Goal: Task Accomplishment & Management: Use online tool/utility

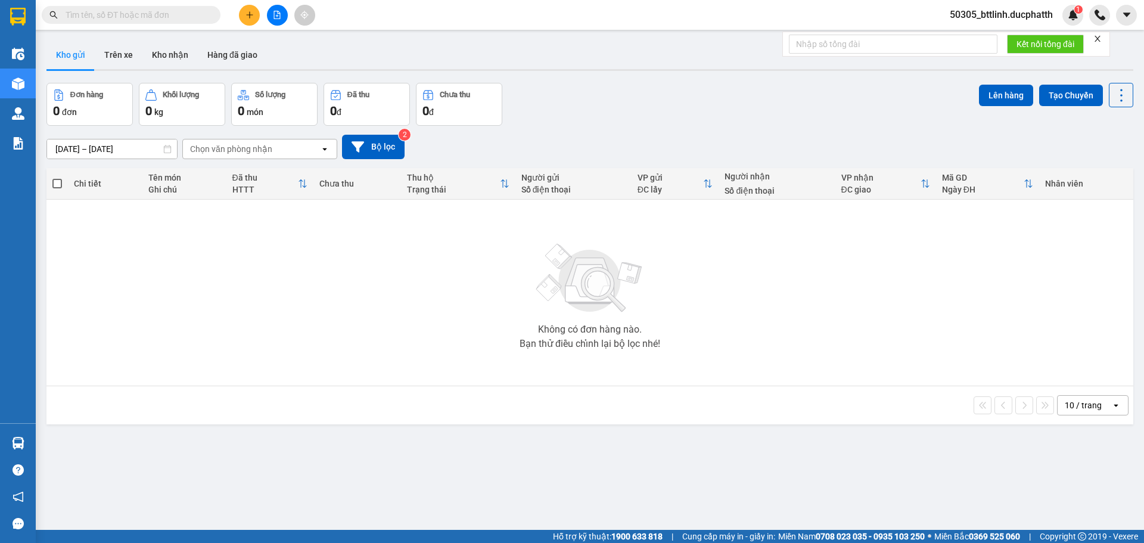
click at [150, 11] on input "text" at bounding box center [136, 14] width 141 height 13
paste input "0782796883"
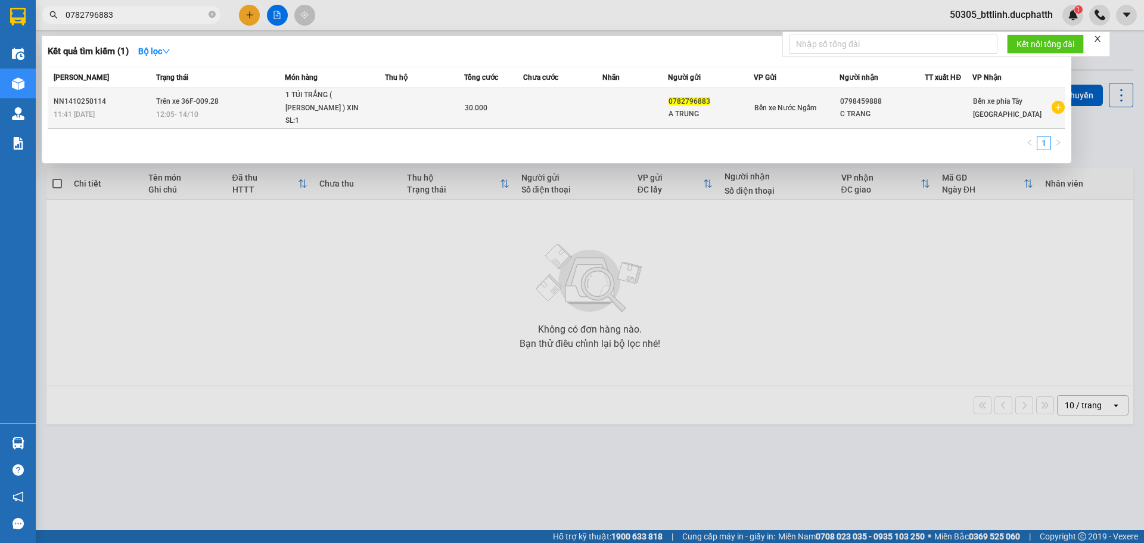
type input "0782796883"
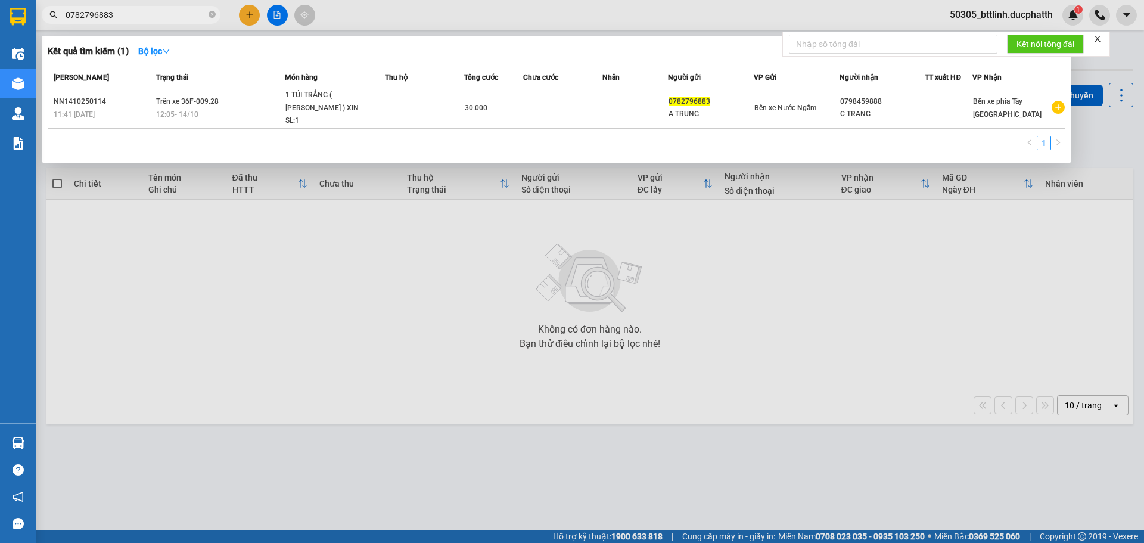
click at [904, 266] on div at bounding box center [572, 271] width 1144 height 543
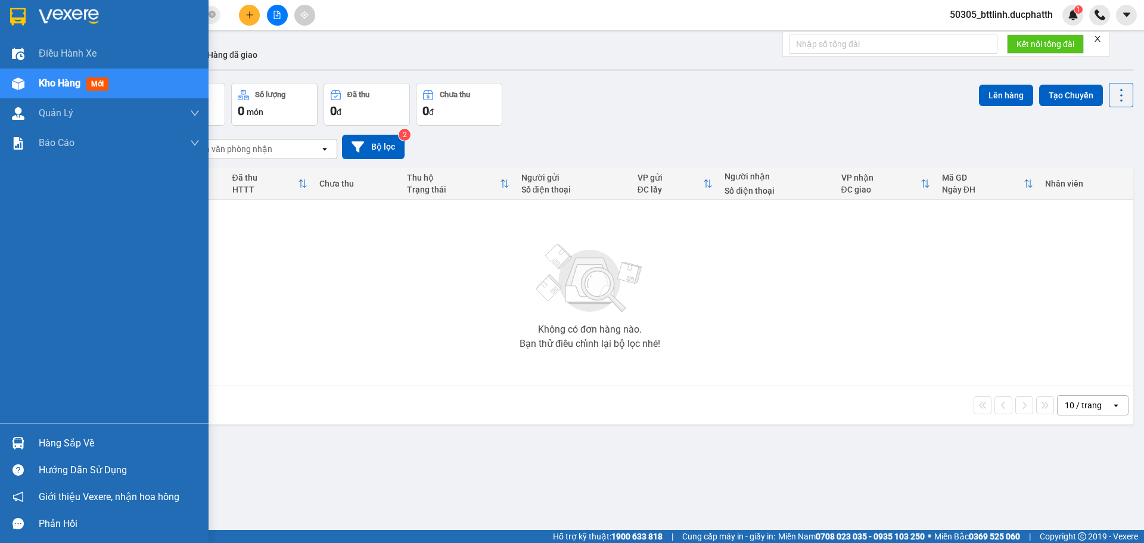
click at [54, 433] on div "Hàng sắp về" at bounding box center [104, 443] width 209 height 27
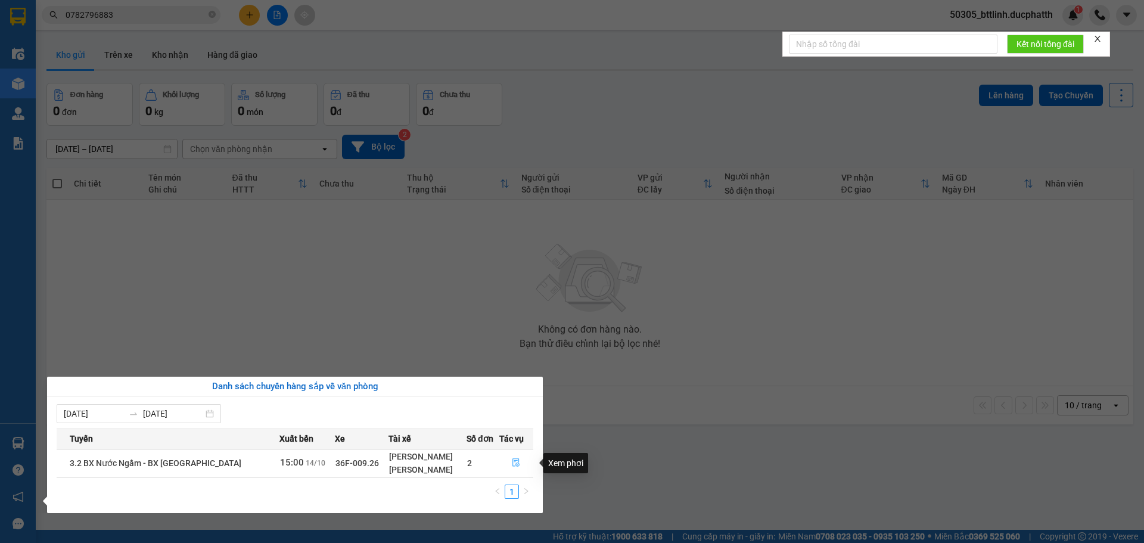
click at [512, 465] on icon "file-done" at bounding box center [516, 462] width 8 height 8
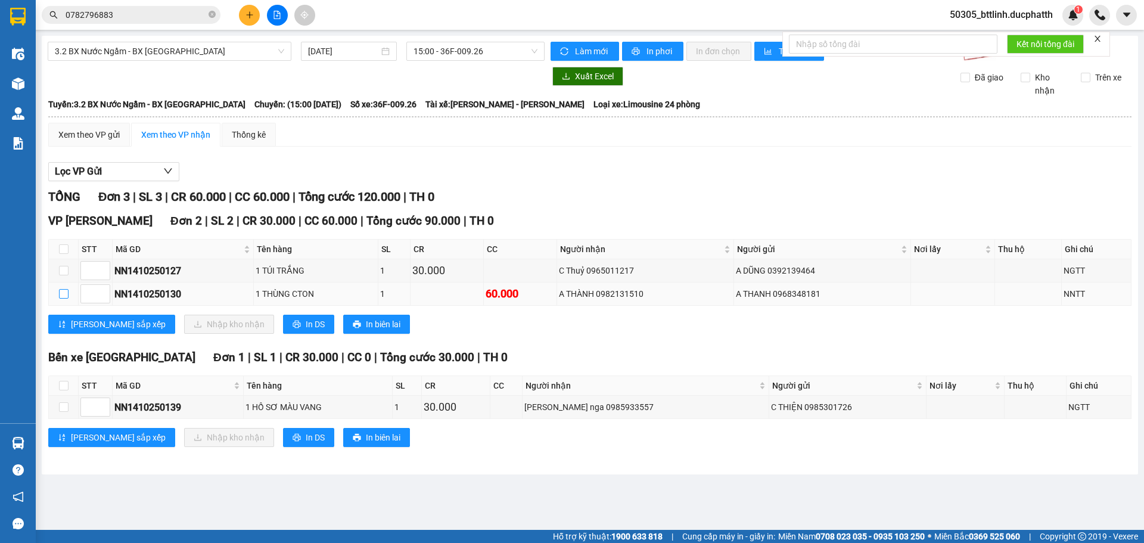
click at [63, 294] on input "checkbox" at bounding box center [64, 294] width 10 height 10
checkbox input "true"
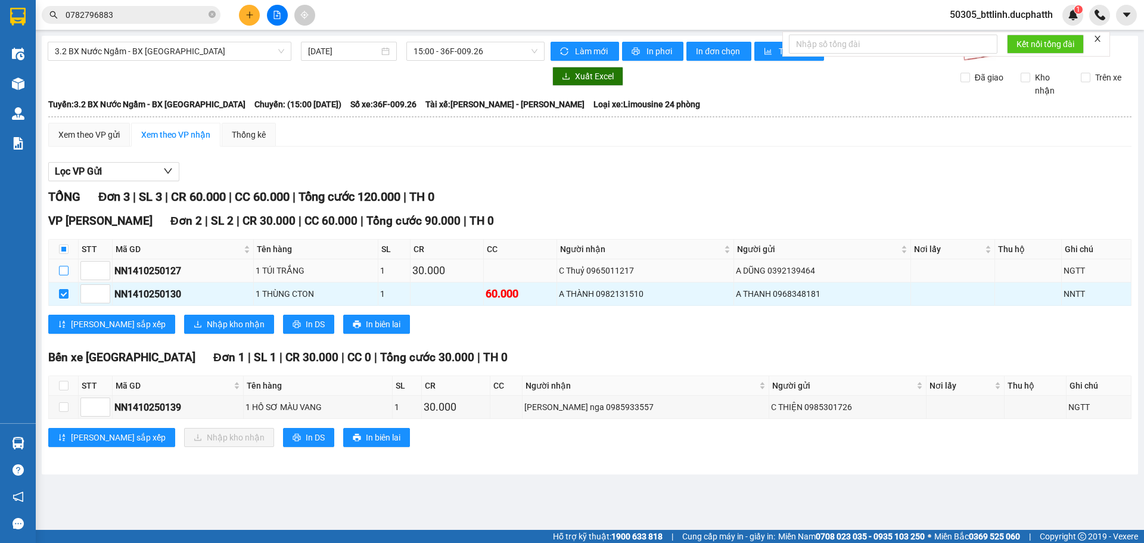
click at [65, 269] on input "checkbox" at bounding box center [64, 271] width 10 height 10
checkbox input "true"
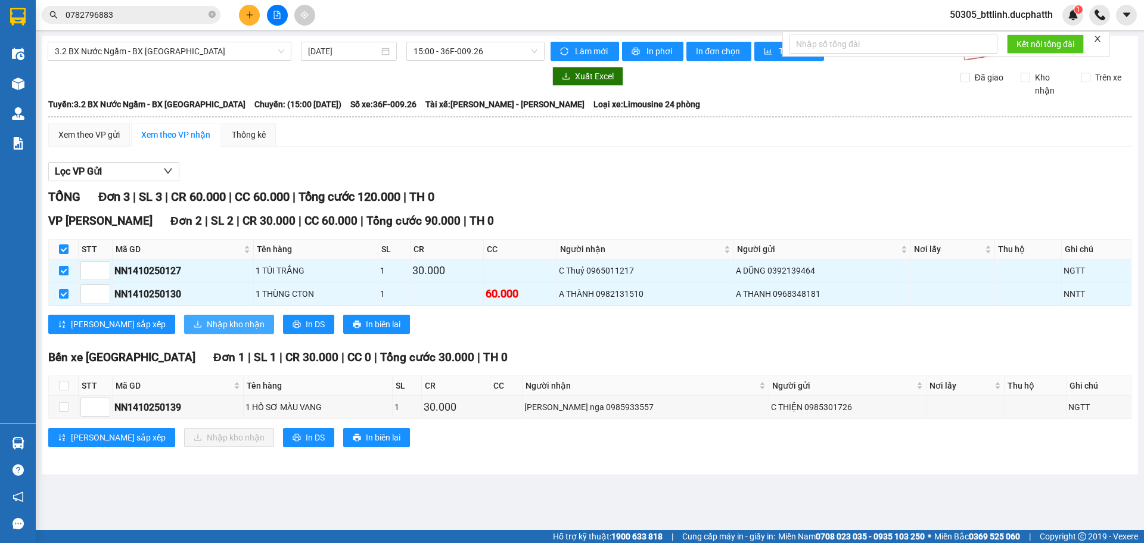
click at [207, 324] on span "Nhập kho nhận" at bounding box center [236, 324] width 58 height 13
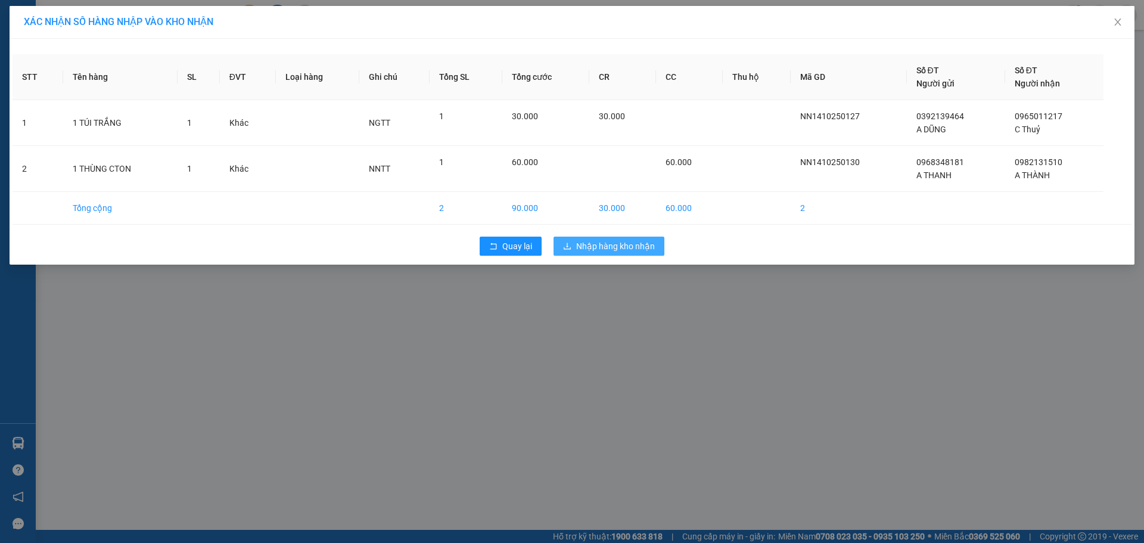
click at [595, 244] on span "Nhập hàng kho nhận" at bounding box center [615, 246] width 79 height 13
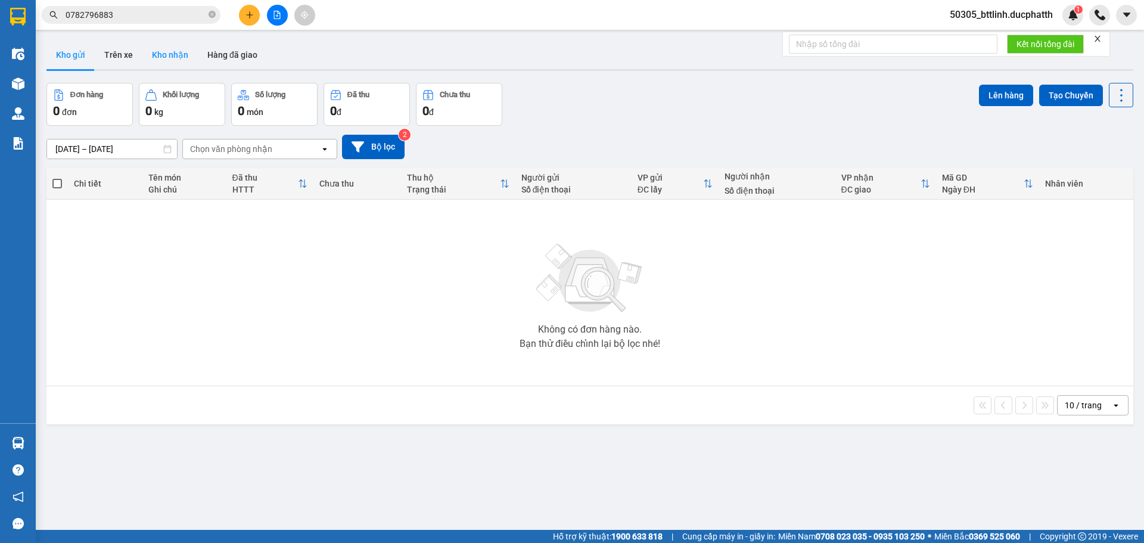
click at [172, 51] on button "Kho nhận" at bounding box center [169, 55] width 55 height 29
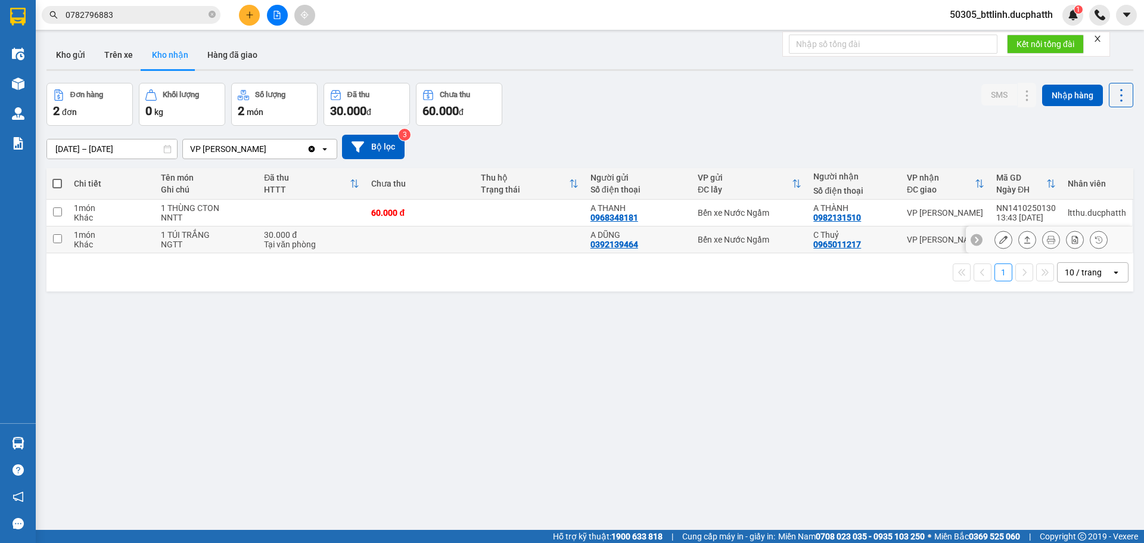
click at [999, 242] on icon at bounding box center [1003, 239] width 8 height 8
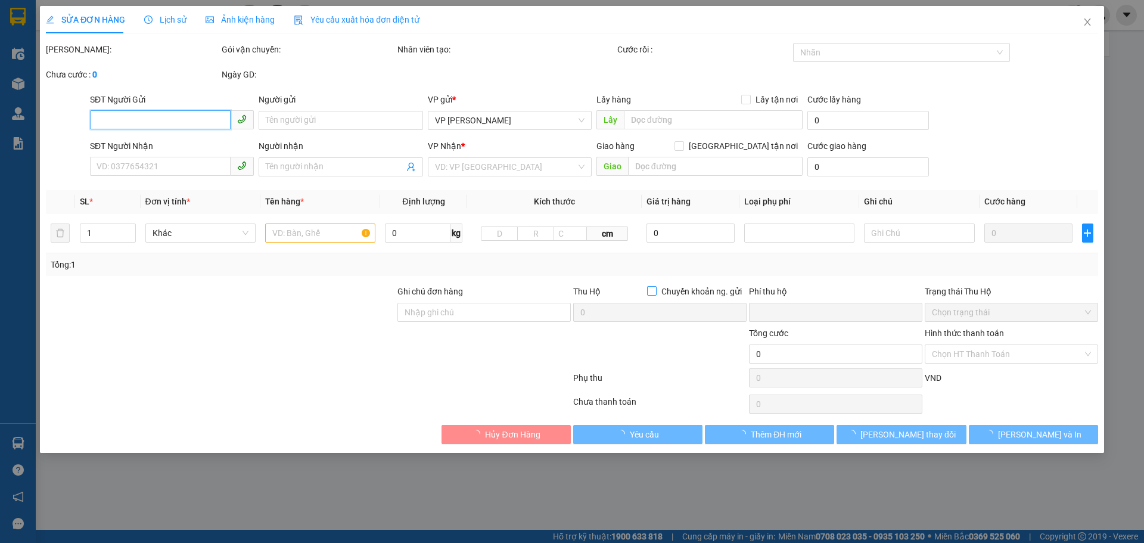
type input "0392139464"
type input "A DŨNG"
type input "0965011217"
type input "C Thuỷ"
type input "TM"
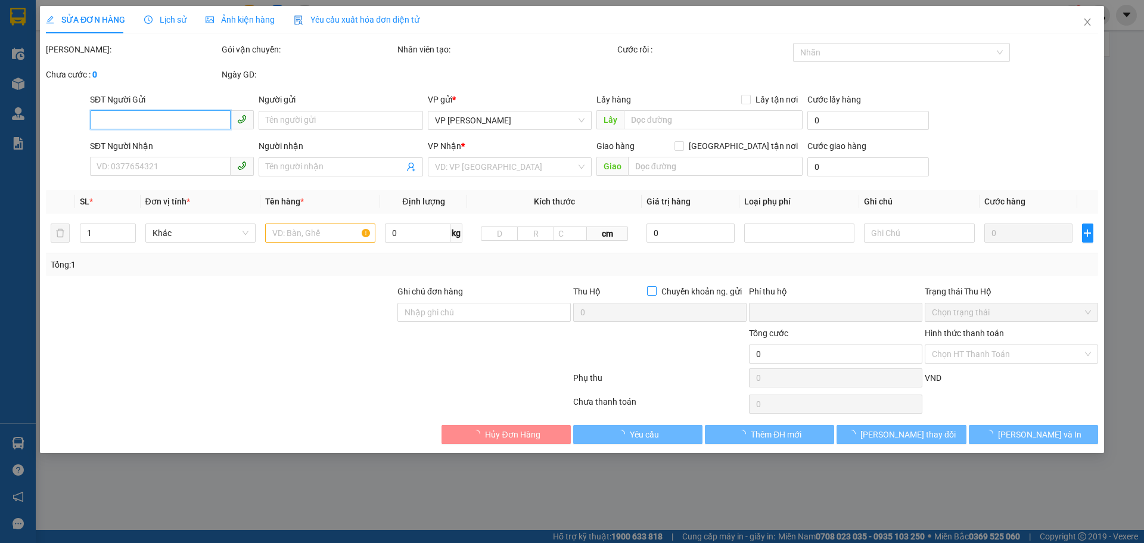
type input "0"
type input "30.000"
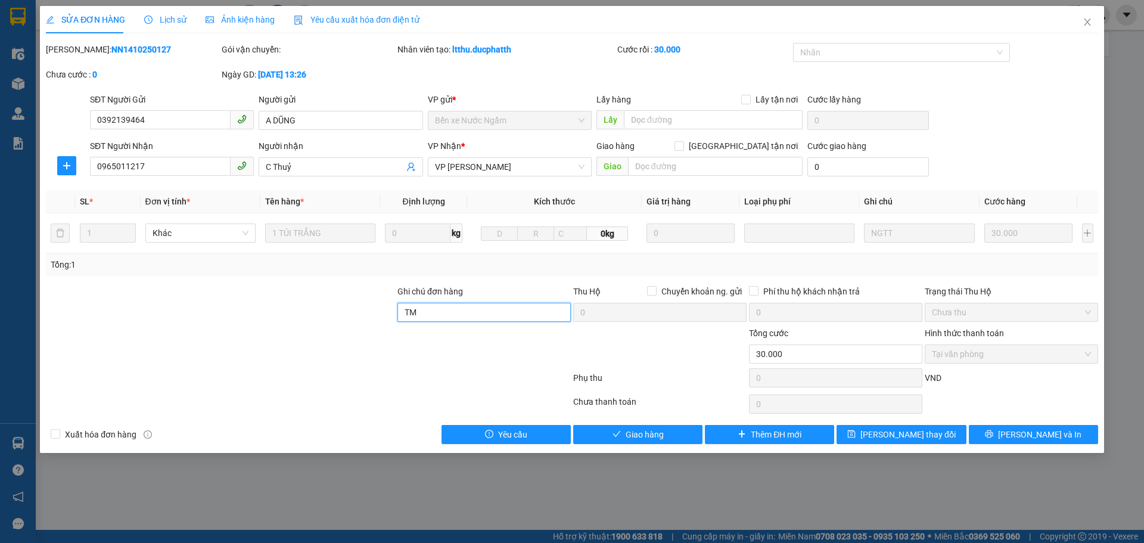
click at [471, 308] on input "TM" at bounding box center [483, 312] width 173 height 19
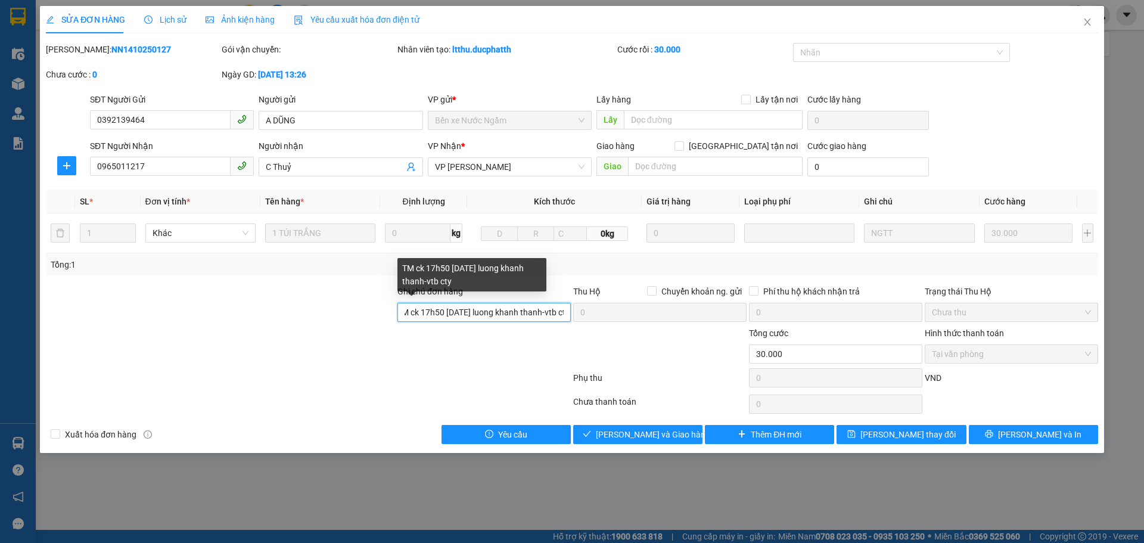
scroll to position [0, 11]
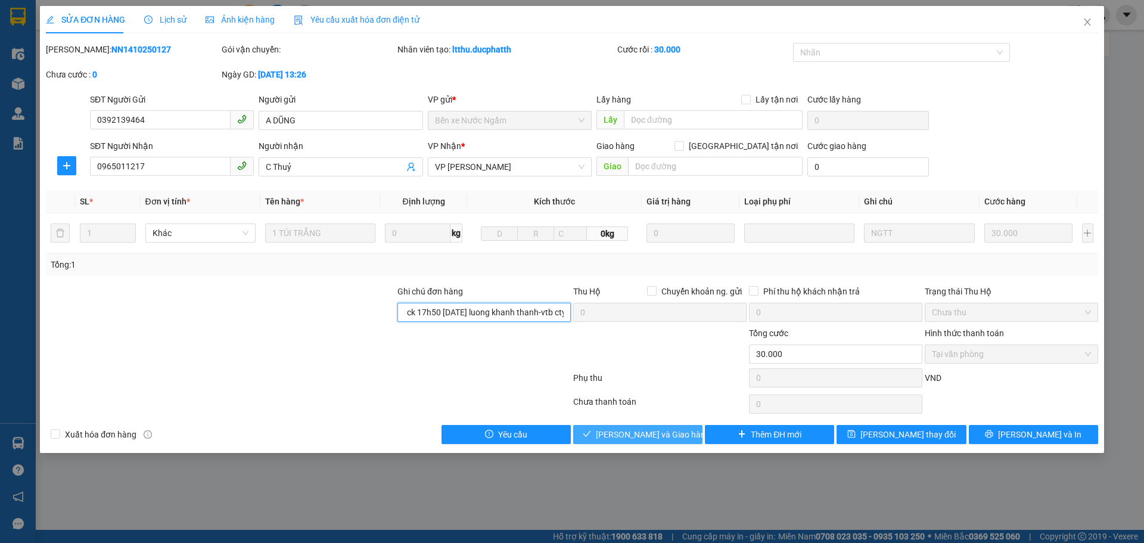
type input "TM ck 17h50 [DATE] luong khanh thanh-vtb cty"
click at [653, 430] on span "[PERSON_NAME] và Giao hàng" at bounding box center [653, 434] width 114 height 13
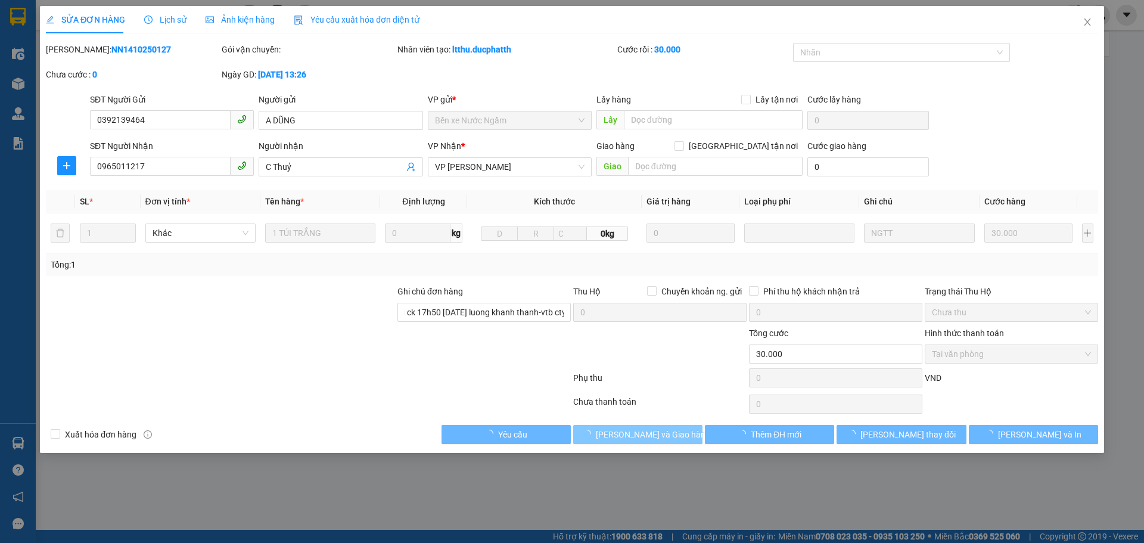
scroll to position [0, 0]
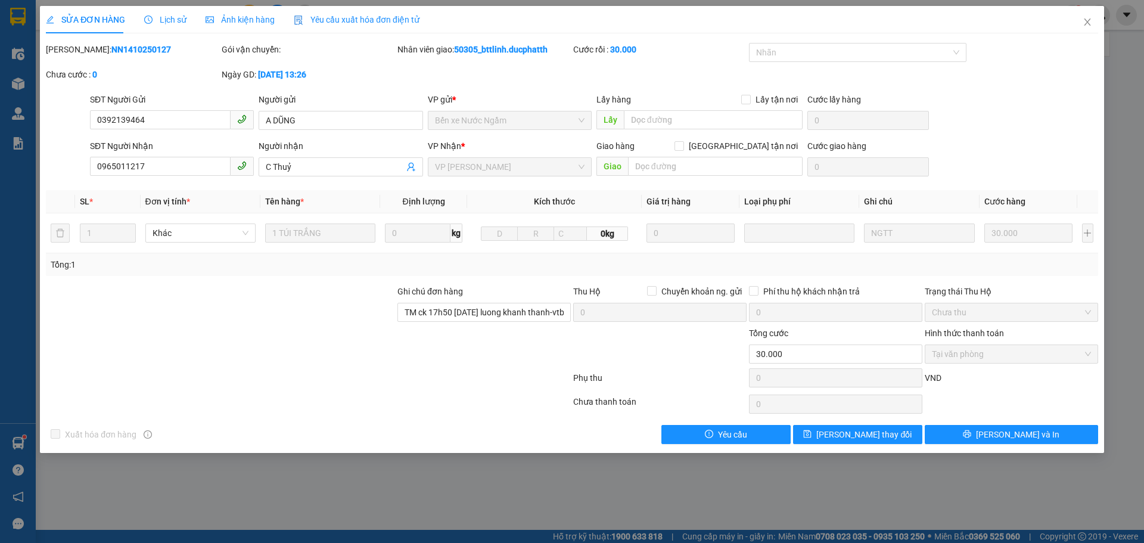
click at [14, 99] on div "SỬA ĐƠN HÀNG Lịch sử Ảnh kiện hàng Yêu cầu xuất hóa đơn điện tử Total Paid Fee …" at bounding box center [572, 271] width 1144 height 543
click at [1086, 19] on icon "close" at bounding box center [1088, 22] width 10 height 10
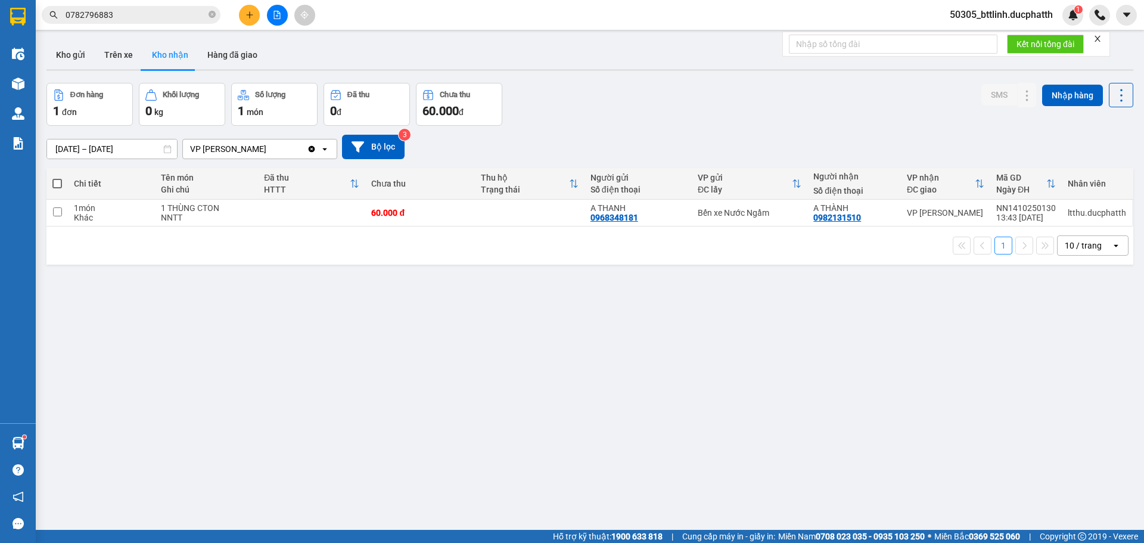
click at [153, 60] on button "Kho nhận" at bounding box center [169, 55] width 55 height 29
click at [223, 56] on button "Hàng đã giao" at bounding box center [232, 55] width 69 height 29
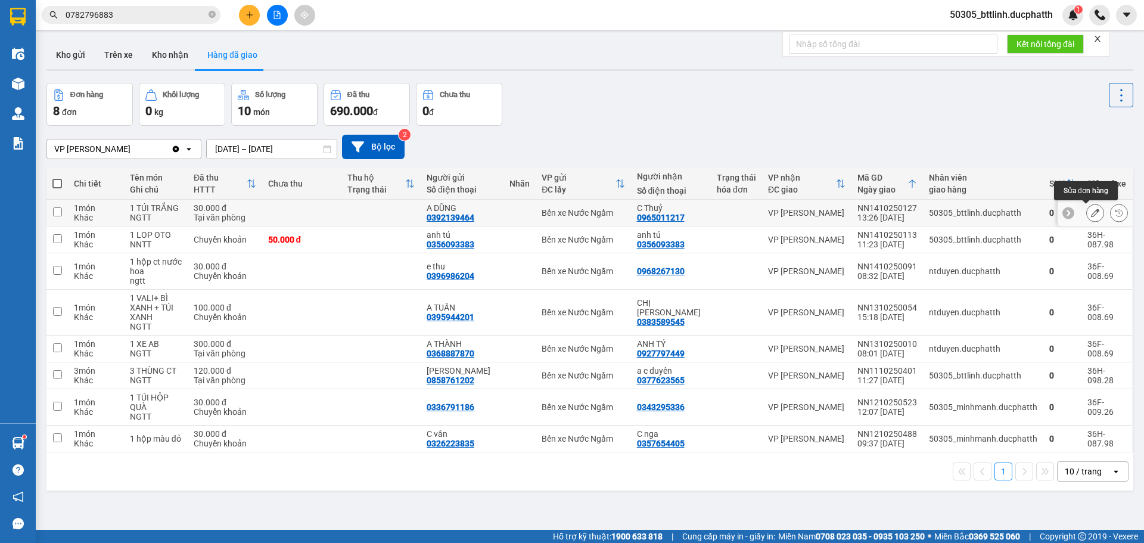
click at [1087, 212] on button at bounding box center [1095, 213] width 17 height 21
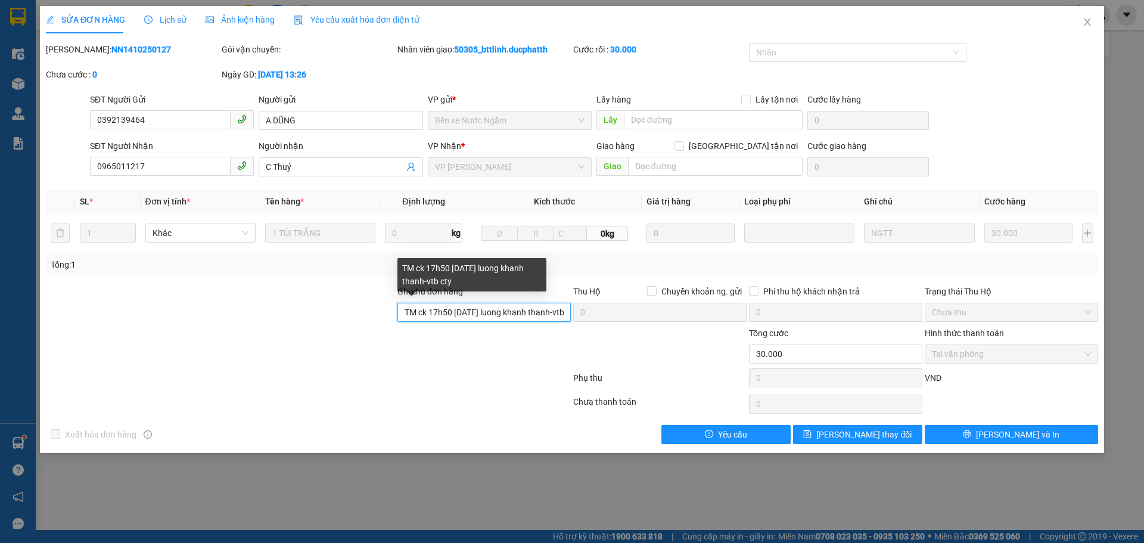
scroll to position [0, 11]
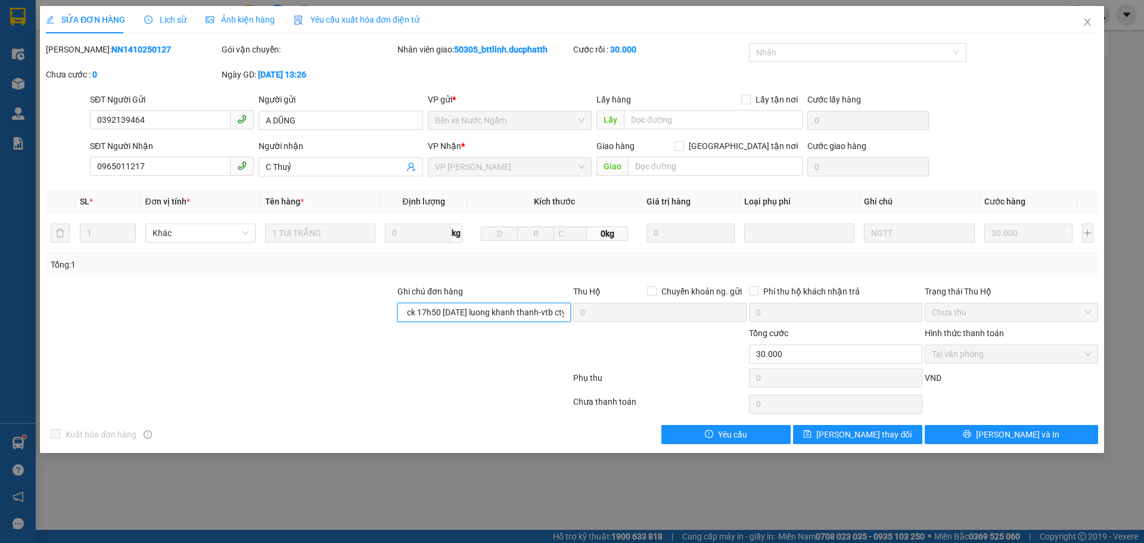
click at [583, 304] on div "Ghi chú đơn hàng TM ck 17h50 [DATE] luong khanh thanh-vtb cty Thu Hộ Chuyển kho…" at bounding box center [572, 306] width 1055 height 42
type input "TM"
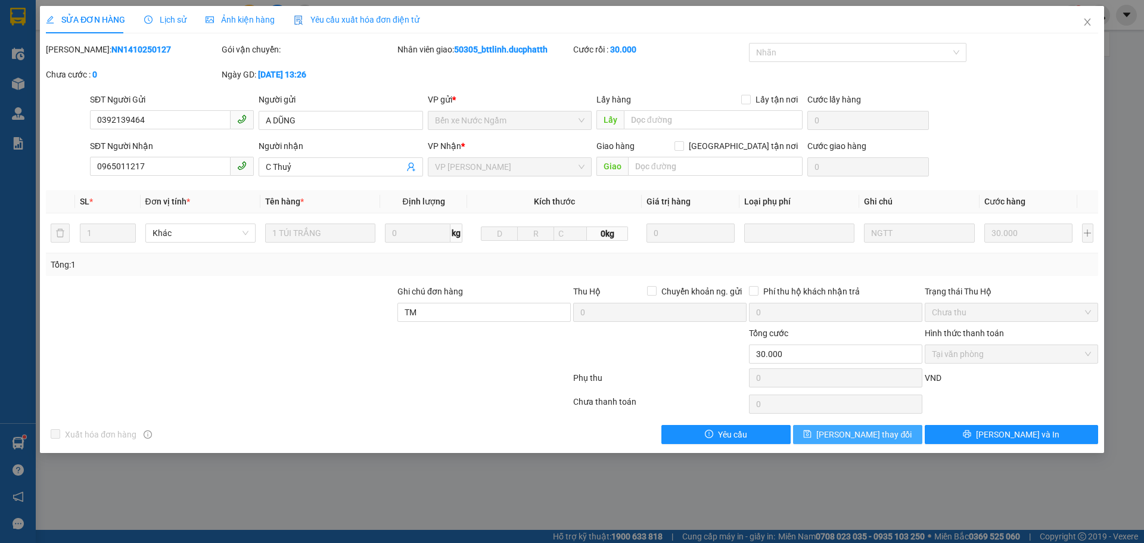
click at [811, 439] on span "save" at bounding box center [807, 435] width 8 height 10
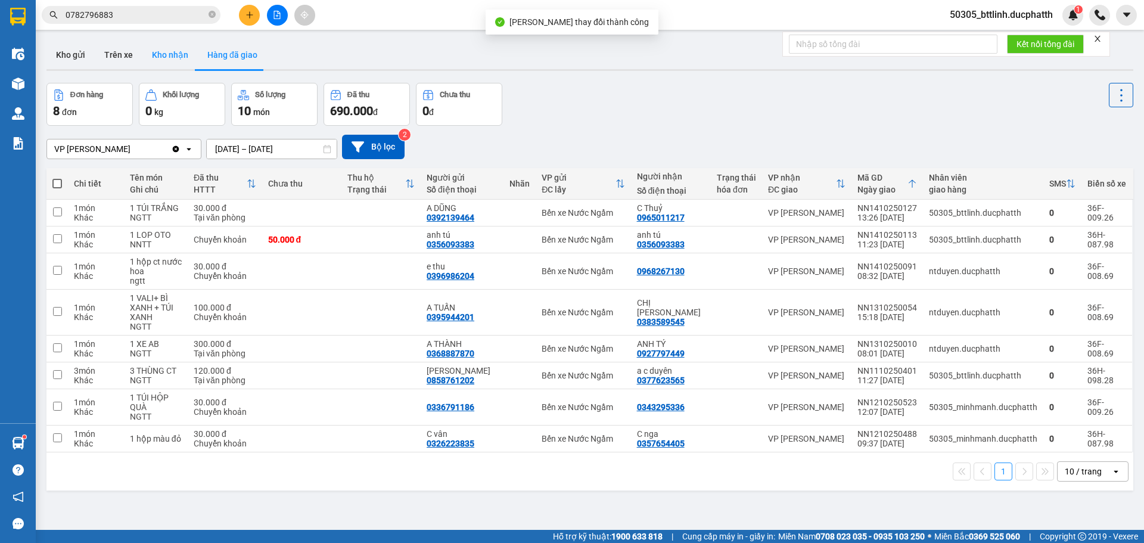
click at [171, 58] on button "Kho nhận" at bounding box center [169, 55] width 55 height 29
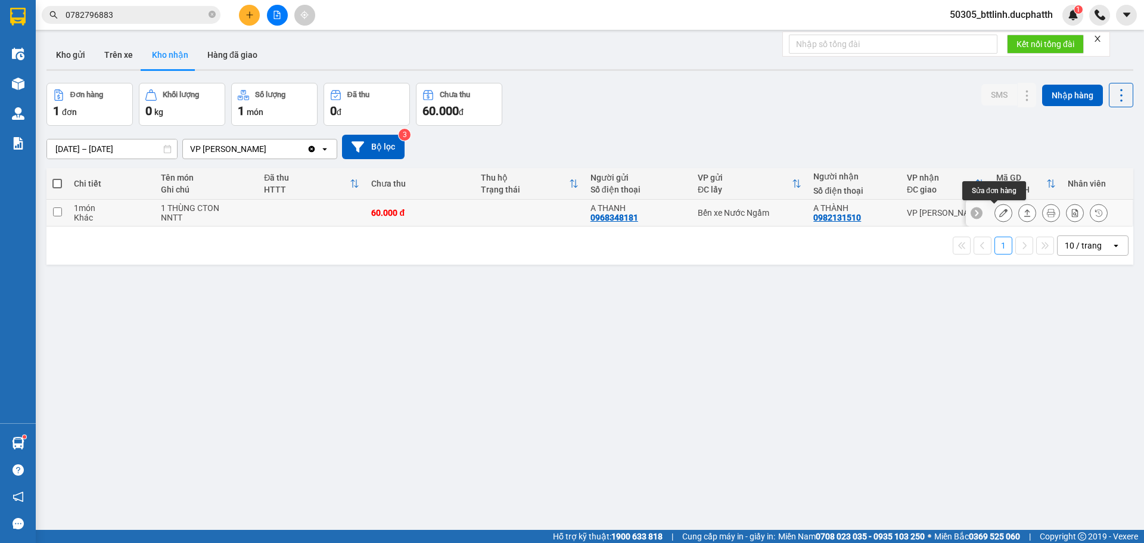
click at [999, 211] on icon at bounding box center [1003, 213] width 8 height 8
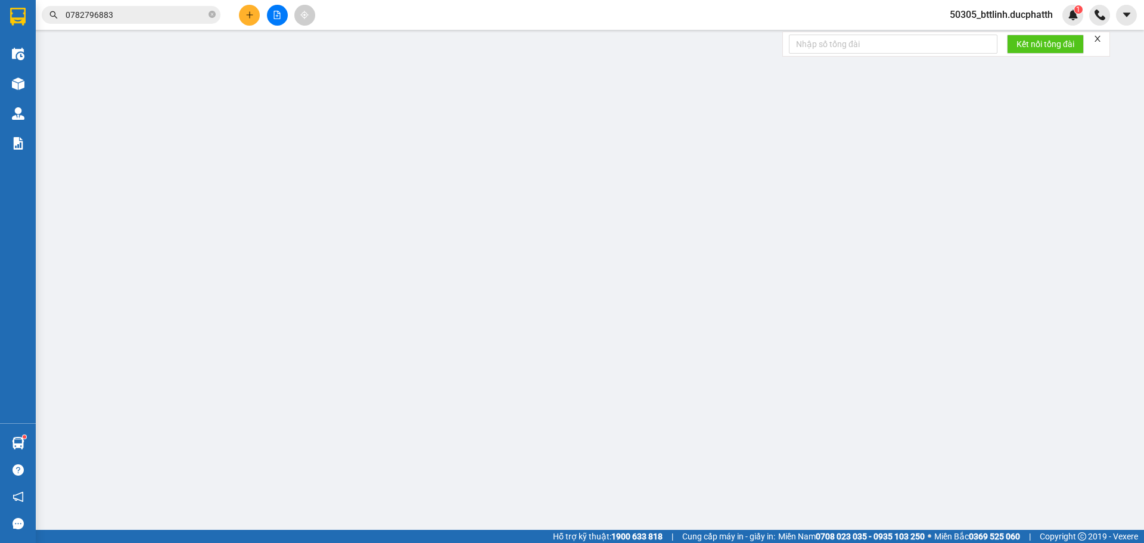
type input "0968348181"
type input "A THANH"
type input "0982131510"
type input "A THÀNH"
type input "0"
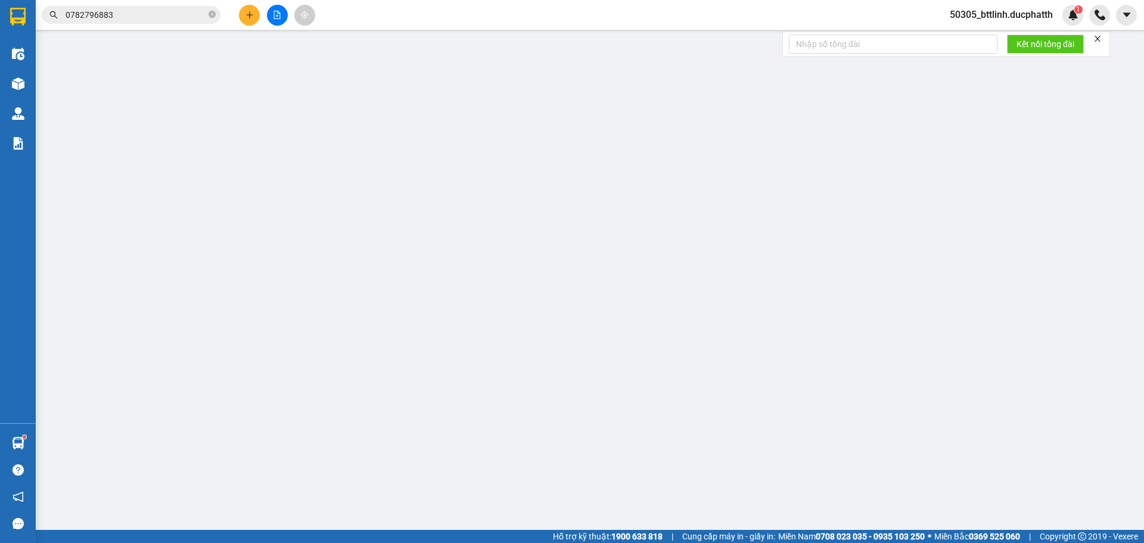
type input "60.000"
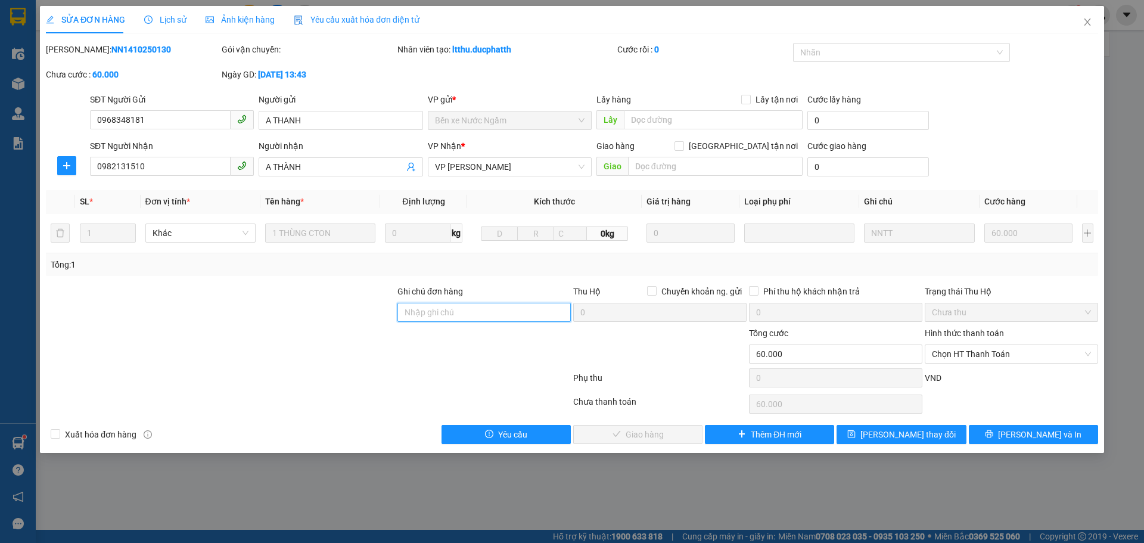
click at [448, 315] on input "Ghi chú đơn hàng" at bounding box center [483, 312] width 173 height 19
paste input "ck 17h50 [DATE] luong khanh thanh-vtb cty"
click at [987, 354] on span "Chọn HT Thanh Toán" at bounding box center [1011, 354] width 159 height 18
type input "ck 17h50 [DATE] luong khanh thanh-vtb cty"
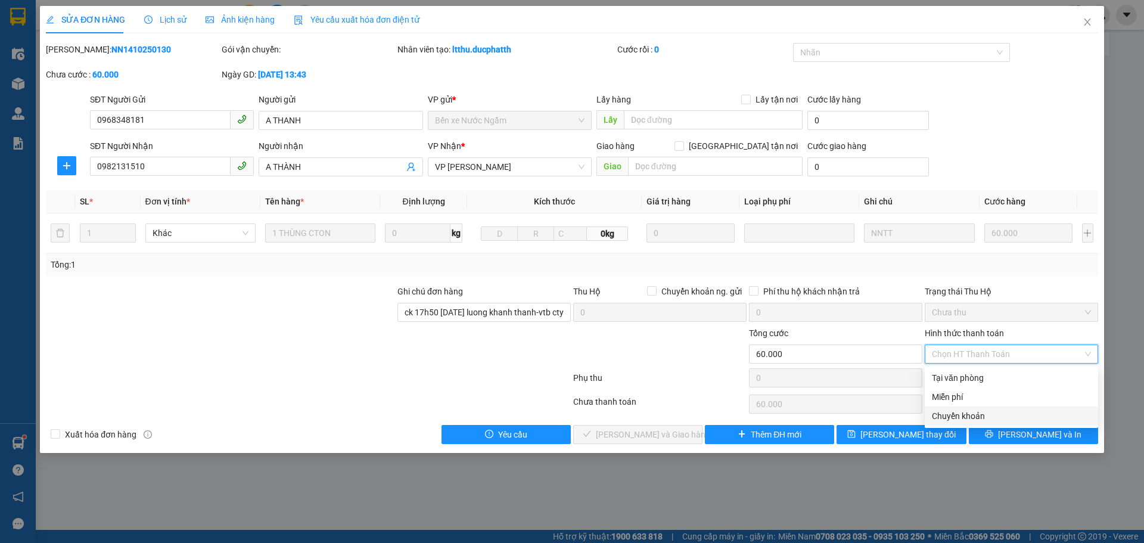
click at [958, 413] on div "Chuyển khoản" at bounding box center [1011, 415] width 159 height 13
type input "0"
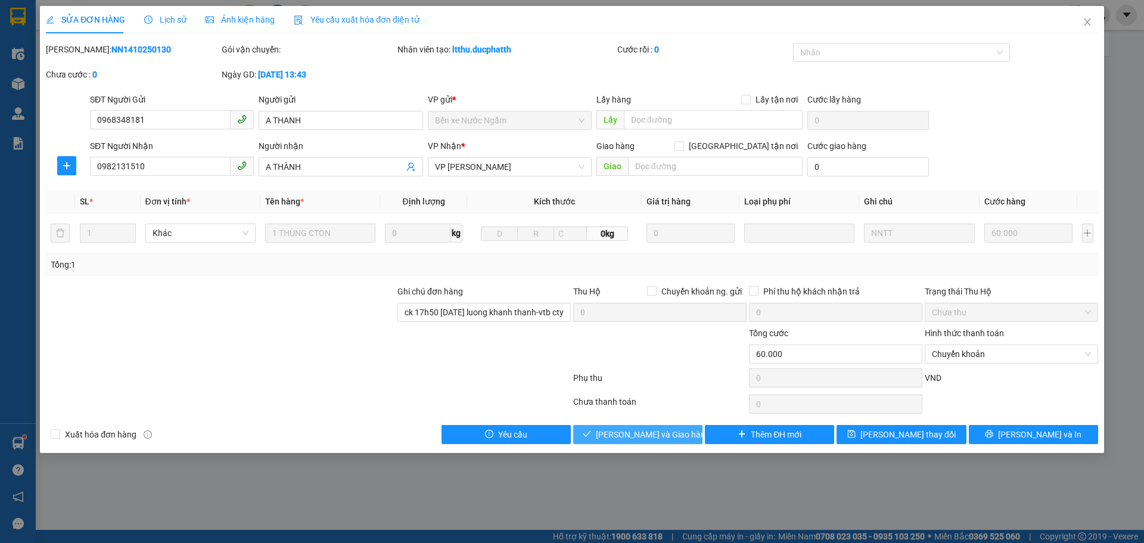
click at [629, 437] on span "[PERSON_NAME] và Giao hàng" at bounding box center [653, 434] width 114 height 13
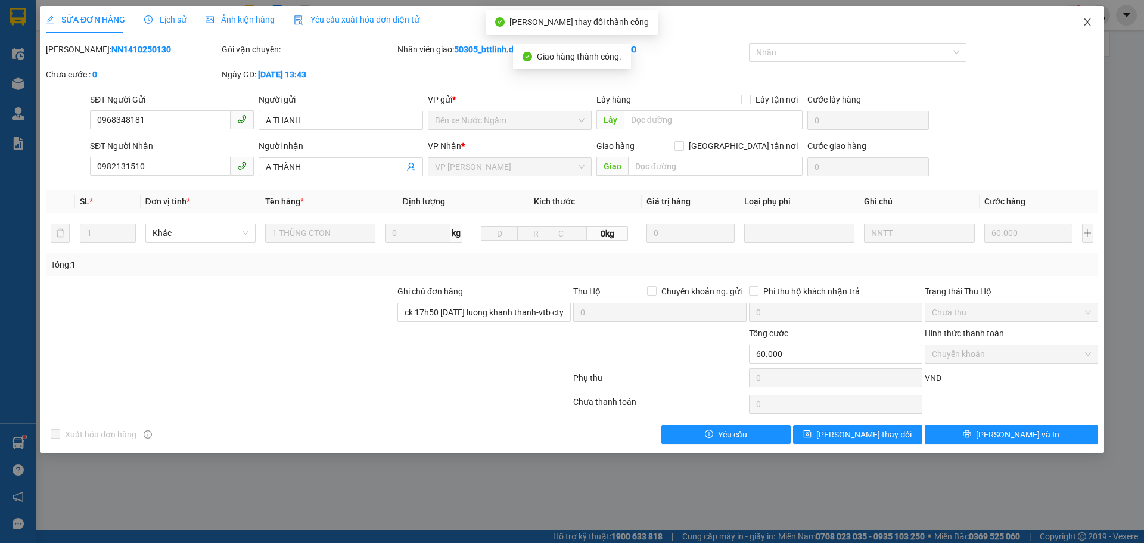
click at [1090, 24] on icon "close" at bounding box center [1088, 22] width 10 height 10
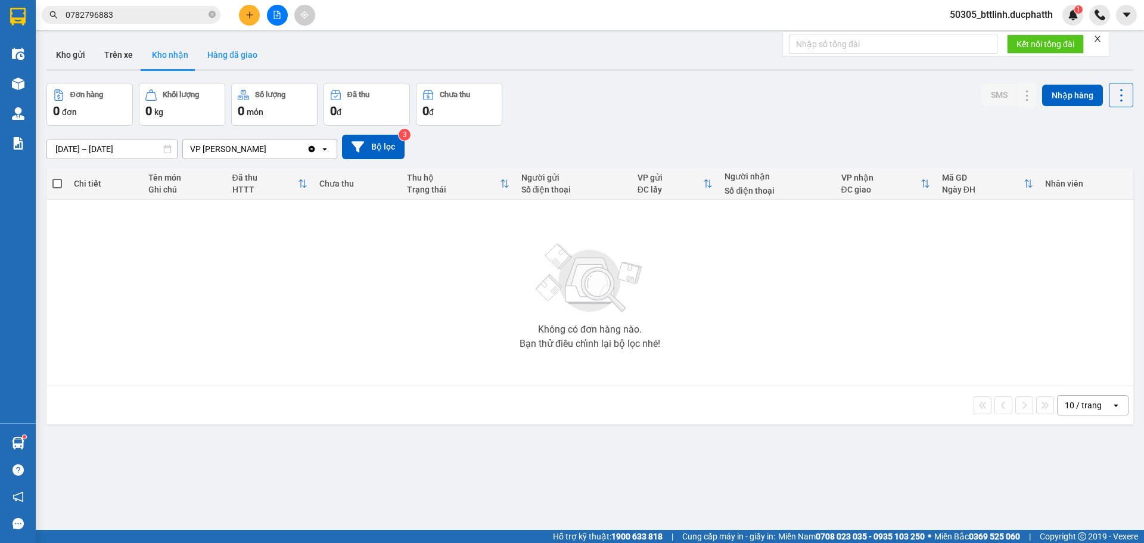
click at [216, 46] on button "Hàng đã giao" at bounding box center [232, 55] width 69 height 29
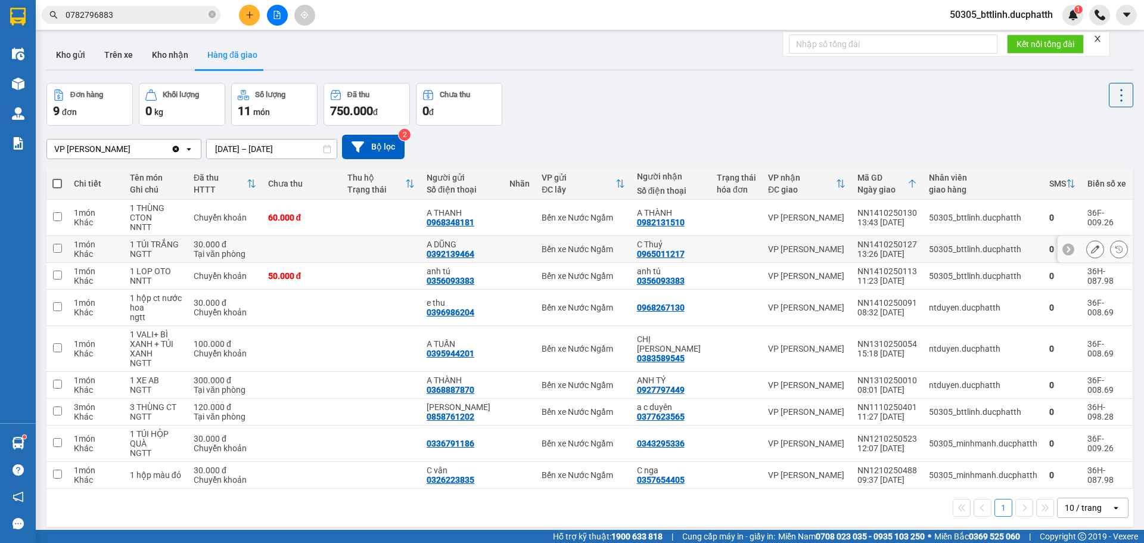
click at [1091, 251] on icon at bounding box center [1095, 249] width 8 height 8
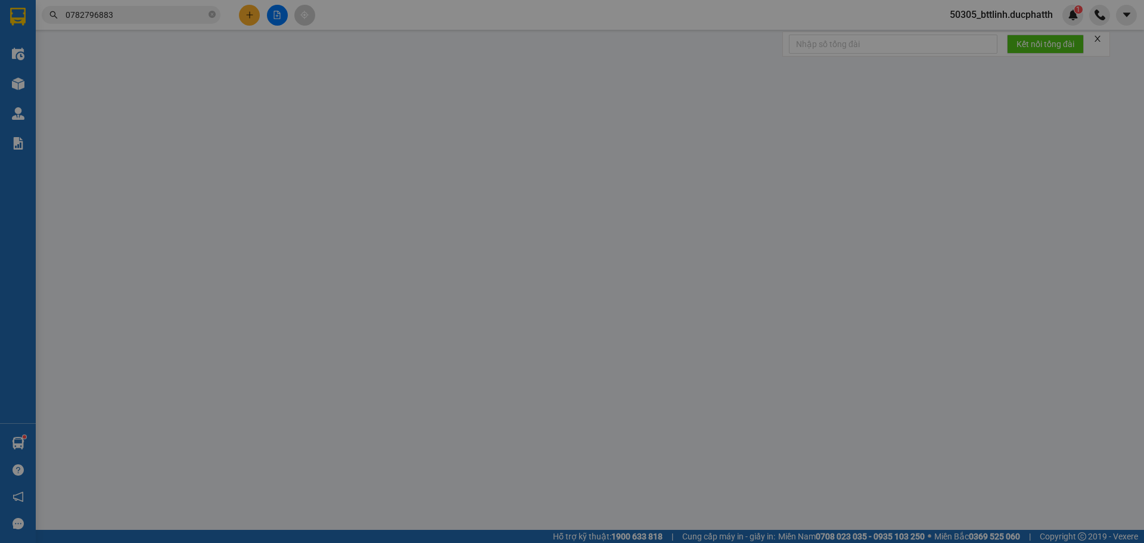
type input "0392139464"
type input "A DŨNG"
type input "0965011217"
type input "C Thuỷ"
type input "TM"
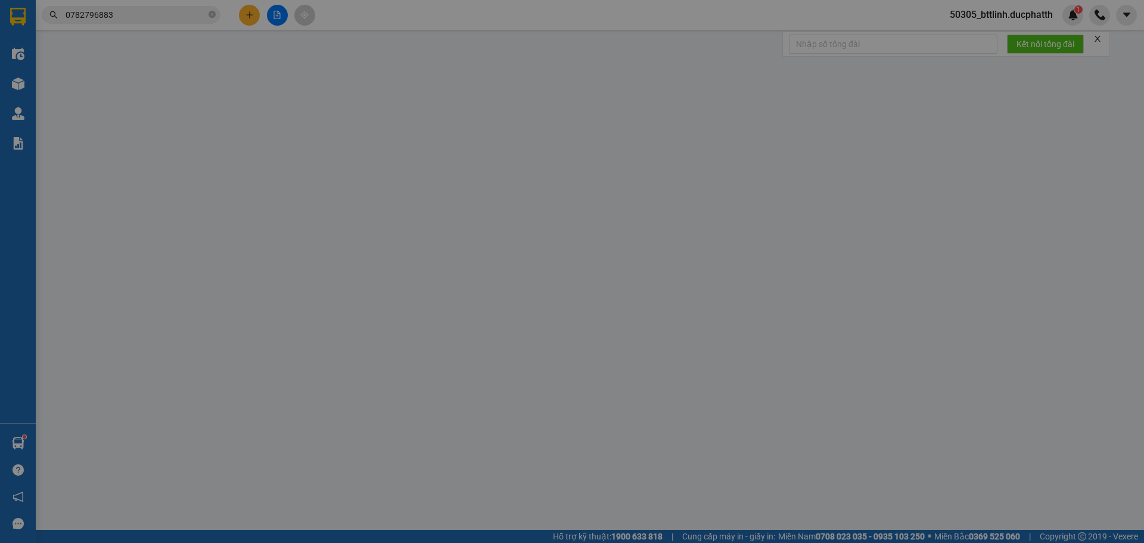
type input "0"
type input "30.000"
